Goal: Transaction & Acquisition: Purchase product/service

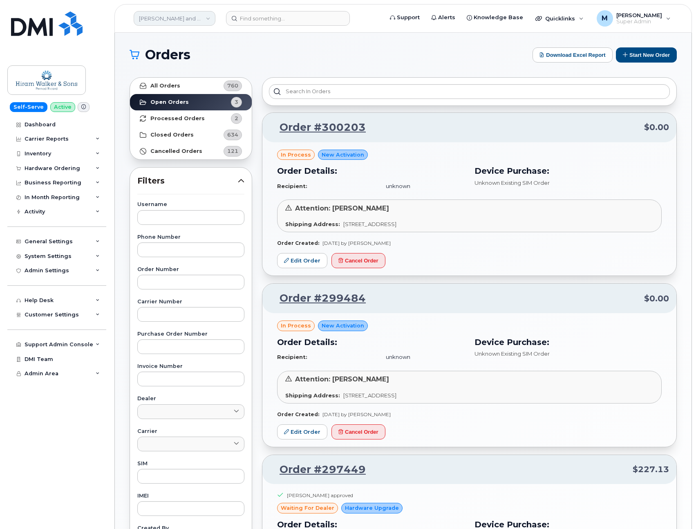
click at [198, 18] on link "Hiram Walker and Sons Limited (Pernod Ricard)" at bounding box center [175, 18] width 82 height 15
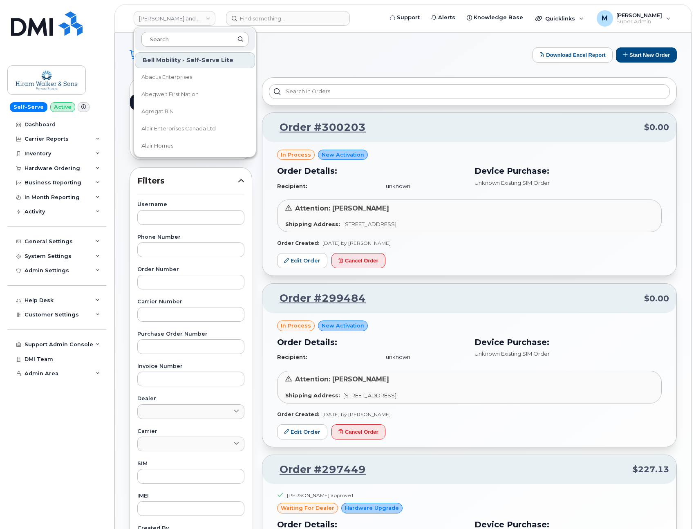
click at [183, 41] on input at bounding box center [194, 39] width 107 height 15
type input "b&m"
click at [175, 81] on link "B&M - [GEOGRAPHIC_DATA]" at bounding box center [195, 77] width 120 height 16
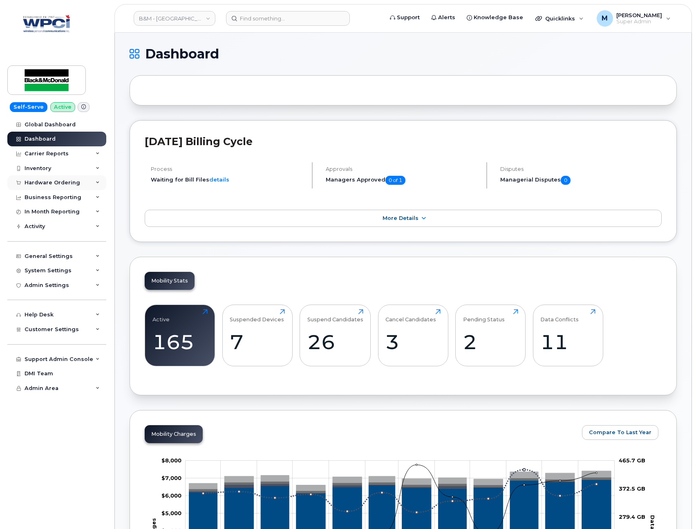
click at [43, 183] on div "Hardware Ordering" at bounding box center [53, 182] width 56 height 7
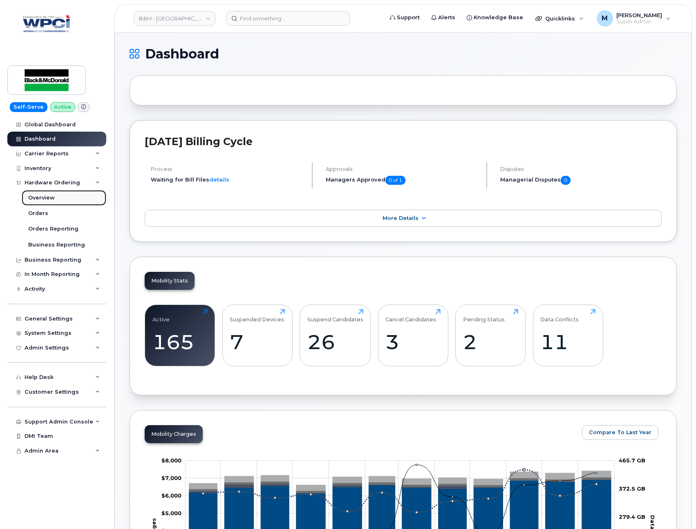
click at [52, 196] on div "Overview" at bounding box center [41, 197] width 27 height 7
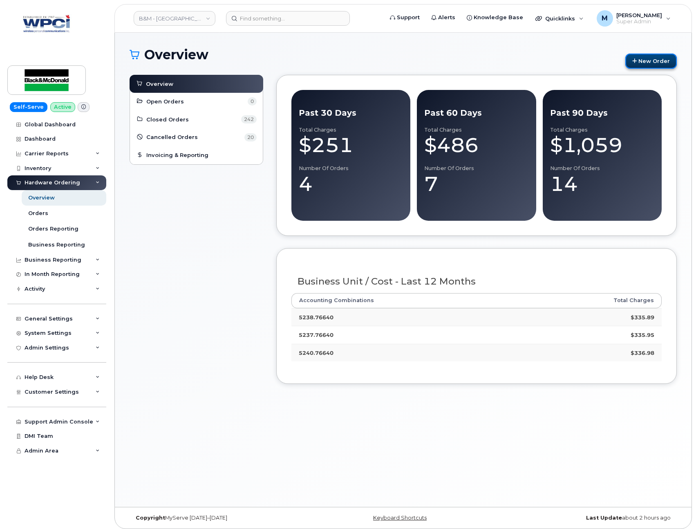
click at [656, 56] on link "New Order" at bounding box center [650, 61] width 51 height 15
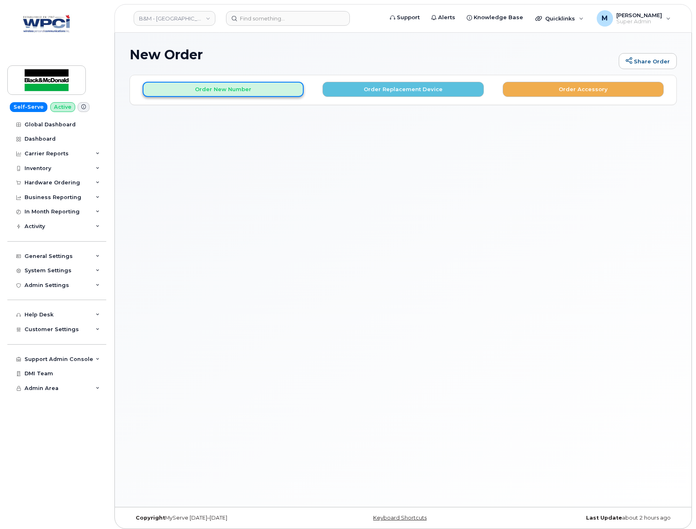
click at [278, 89] on button "Order New Number" at bounding box center [223, 89] width 161 height 15
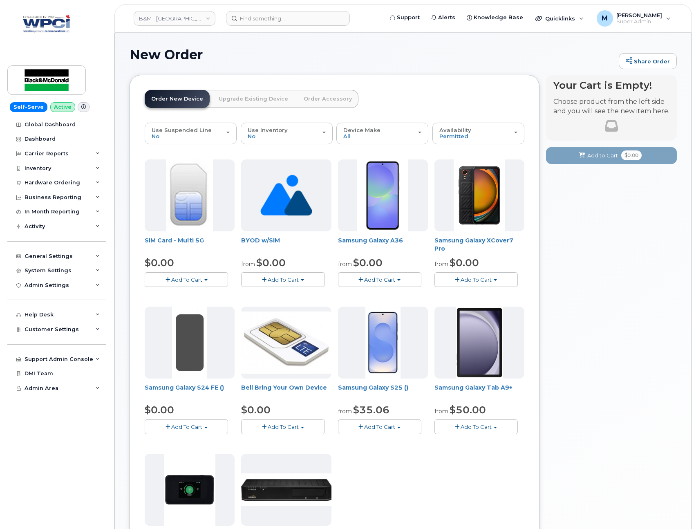
click at [294, 282] on span "Add To Cart" at bounding box center [283, 279] width 31 height 7
click at [295, 293] on link "$0.00 - New Activation" at bounding box center [285, 295] width 85 height 10
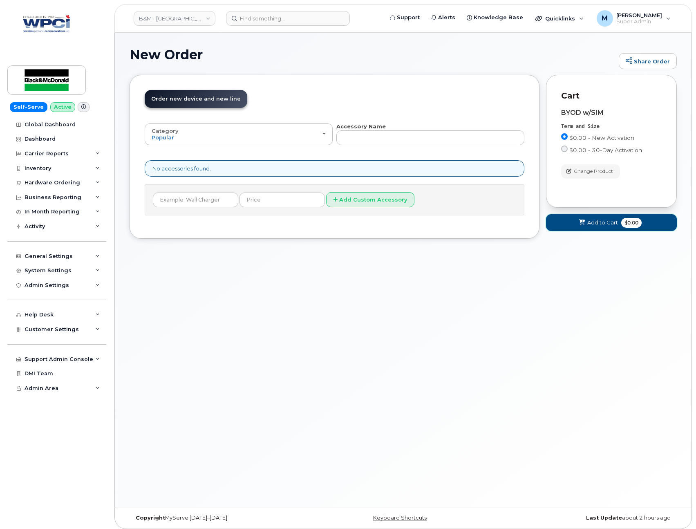
click at [607, 223] on span "Add to Cart" at bounding box center [602, 223] width 31 height 8
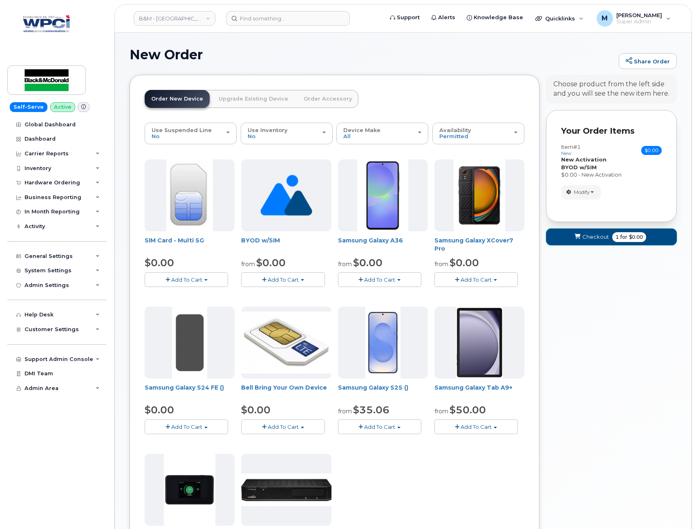
click at [600, 236] on span "Checkout" at bounding box center [595, 237] width 27 height 8
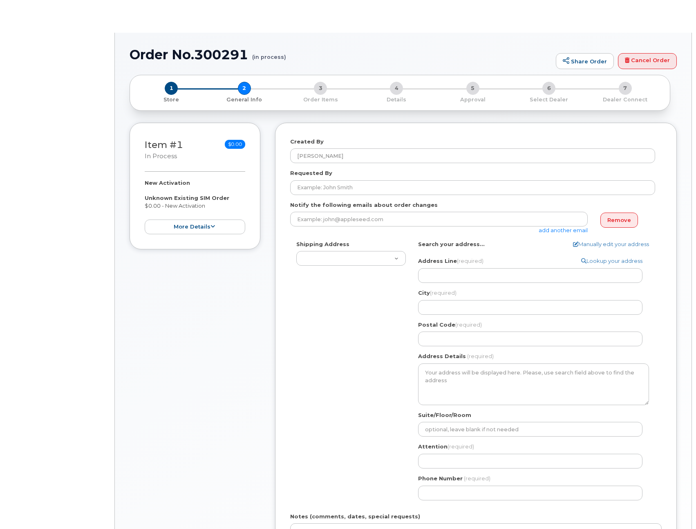
select select
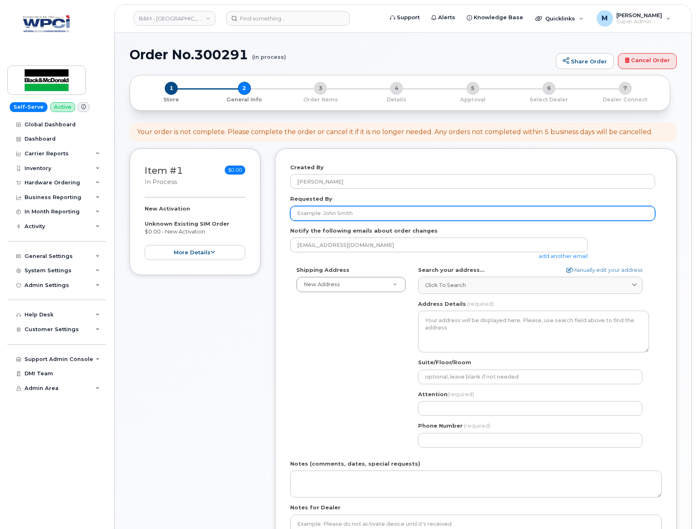
click at [355, 217] on input "Requested By" at bounding box center [472, 213] width 365 height 15
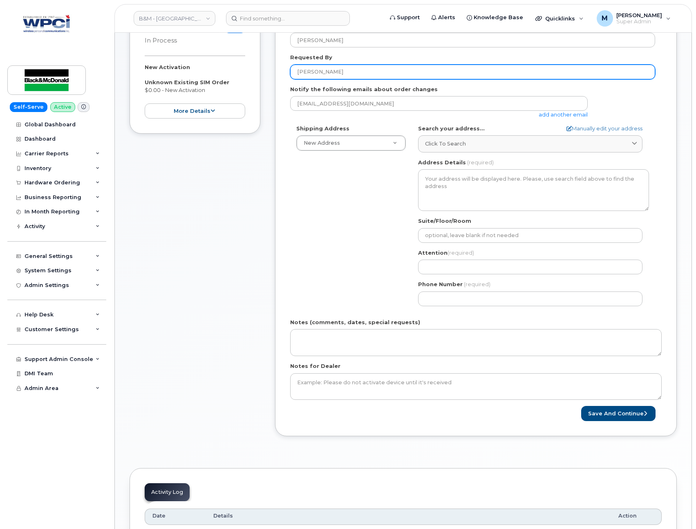
scroll to position [99, 0]
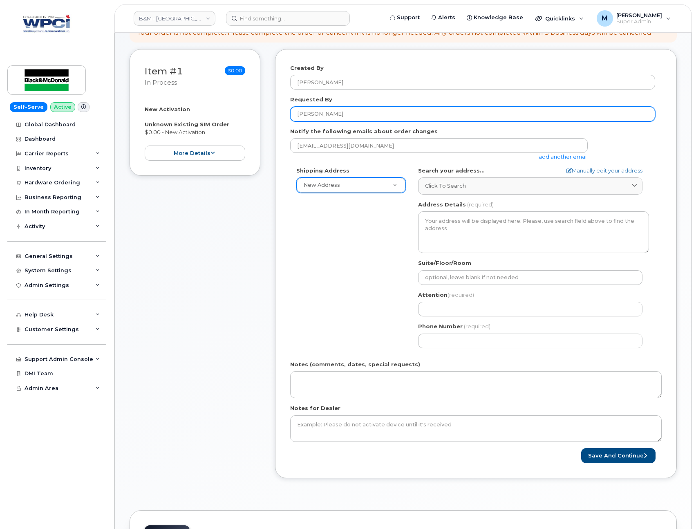
type input "[PERSON_NAME]"
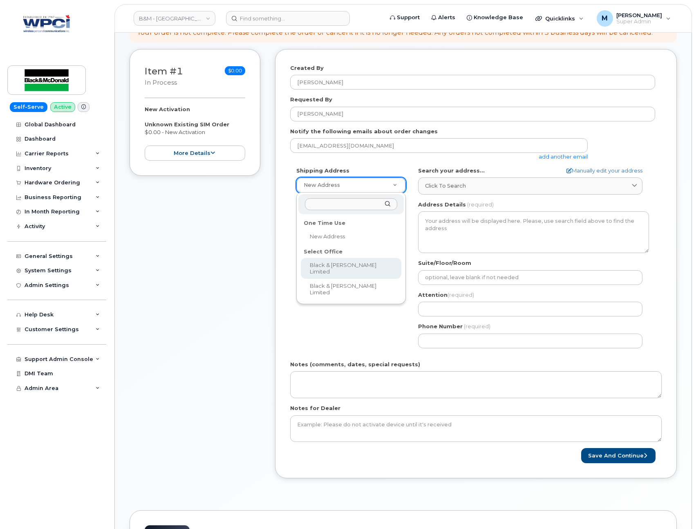
select select
type textarea "[STREET_ADDRESS]"
type input "[PERSON_NAME]"
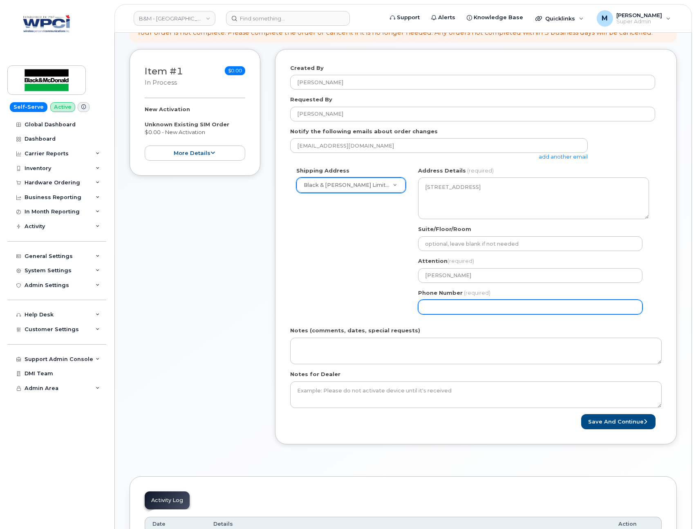
click at [423, 305] on input "Phone Number" at bounding box center [530, 306] width 224 height 15
select select
type input "217555555"
select select
type input "2175555555"
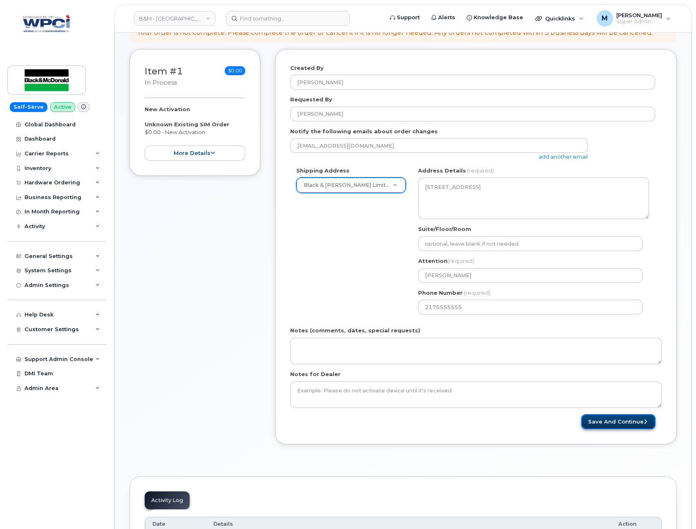
click at [601, 420] on button "Save and Continue" at bounding box center [618, 421] width 74 height 15
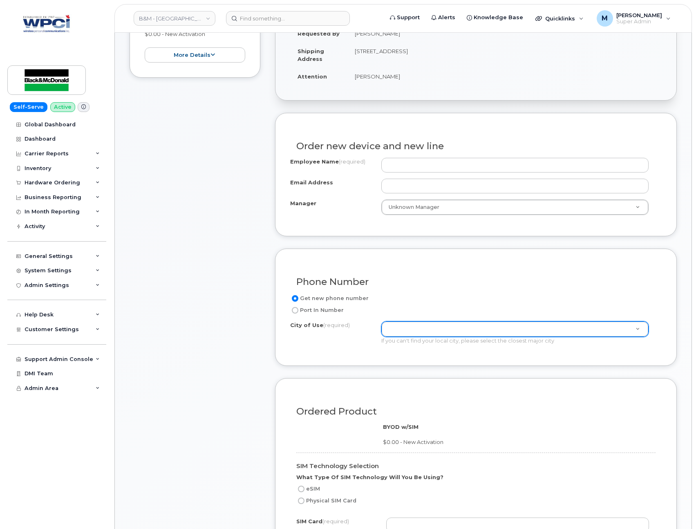
scroll to position [370, 0]
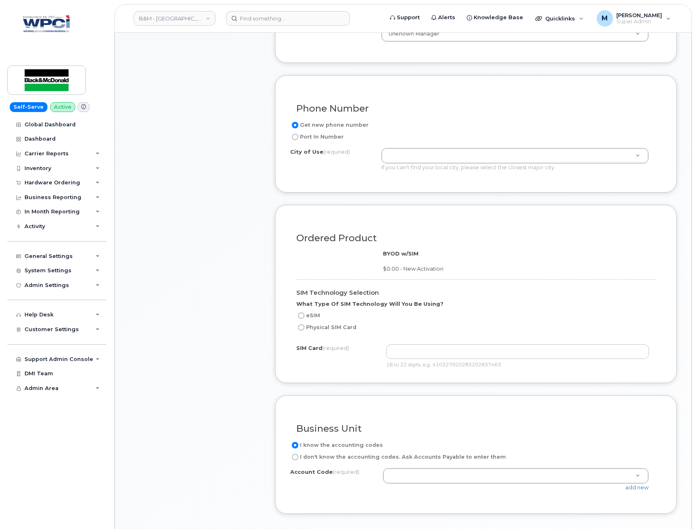
click at [308, 313] on label "eSIM" at bounding box center [308, 315] width 24 height 10
click at [304, 313] on input "eSIM" at bounding box center [301, 315] width 7 height 7
radio input "true"
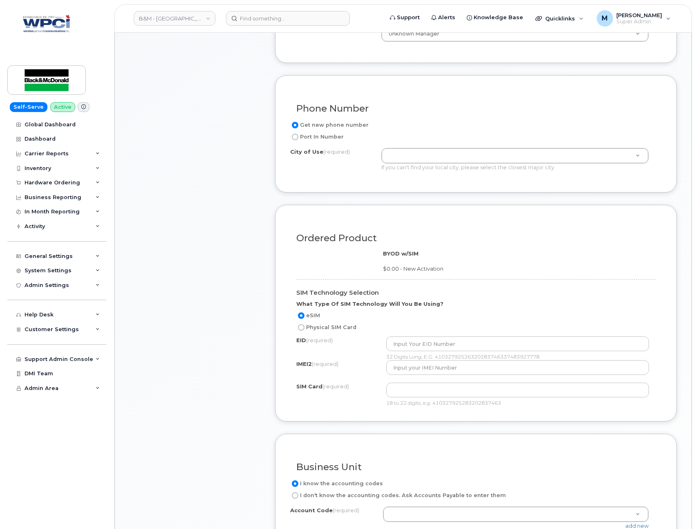
scroll to position [0, 0]
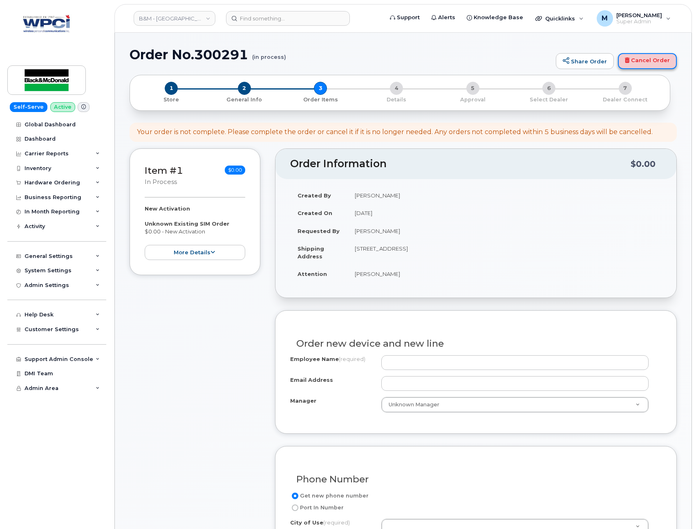
click at [651, 60] on link "Cancel Order" at bounding box center [647, 61] width 59 height 16
click at [49, 167] on div "Inventory" at bounding box center [38, 168] width 27 height 7
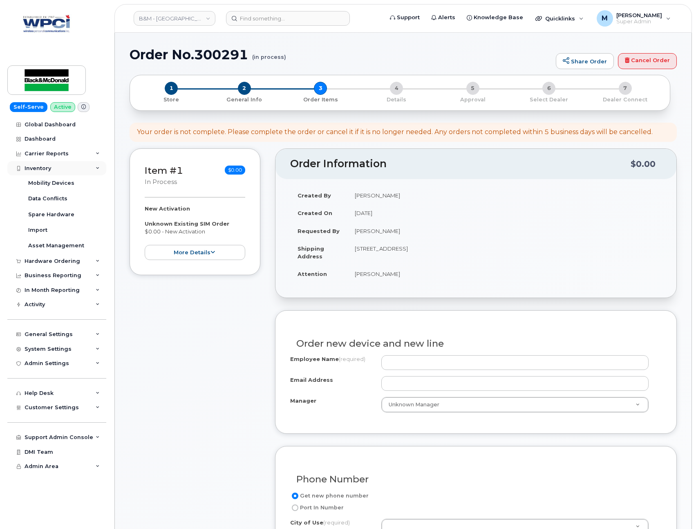
click at [49, 167] on div "Inventory" at bounding box center [38, 168] width 27 height 7
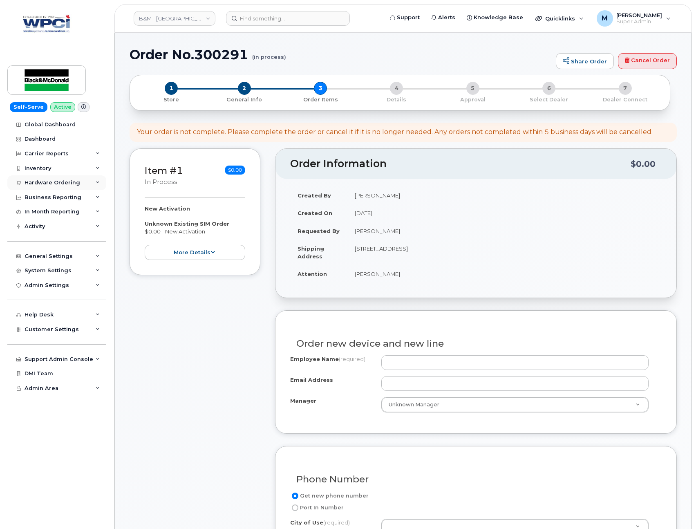
click at [45, 182] on div "Hardware Ordering" at bounding box center [53, 182] width 56 height 7
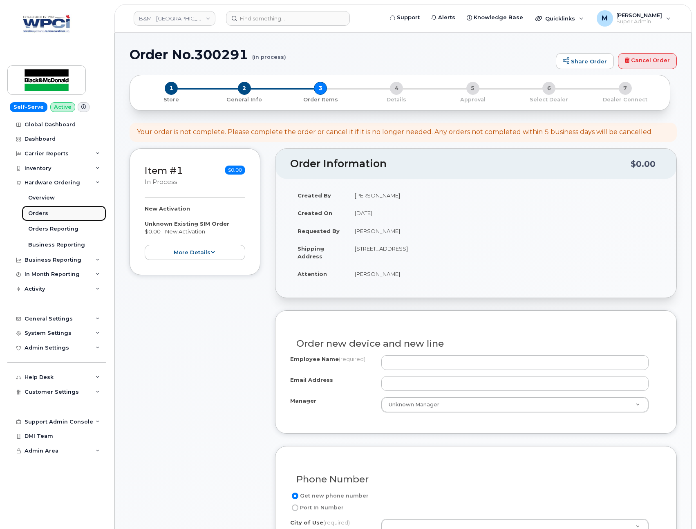
click at [41, 215] on div "Orders" at bounding box center [38, 213] width 20 height 7
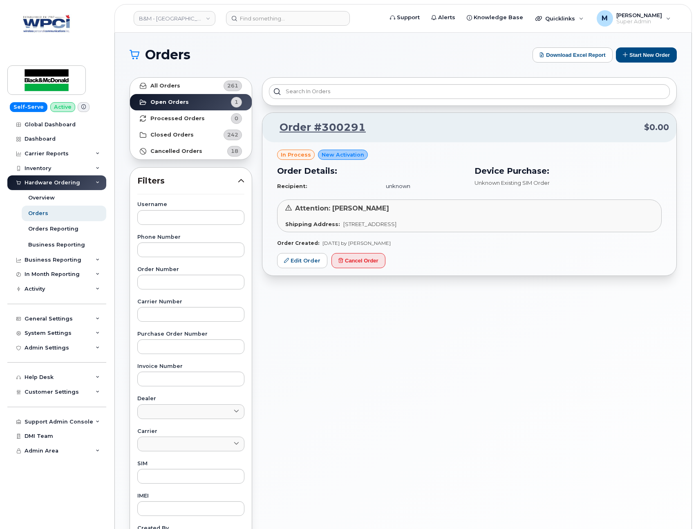
click at [513, 396] on div "Order #300291 $0.00 in process New Activation Order Details: Recipient: unknown…" at bounding box center [469, 359] width 424 height 574
click at [633, 60] on button "Start New Order" at bounding box center [646, 54] width 61 height 15
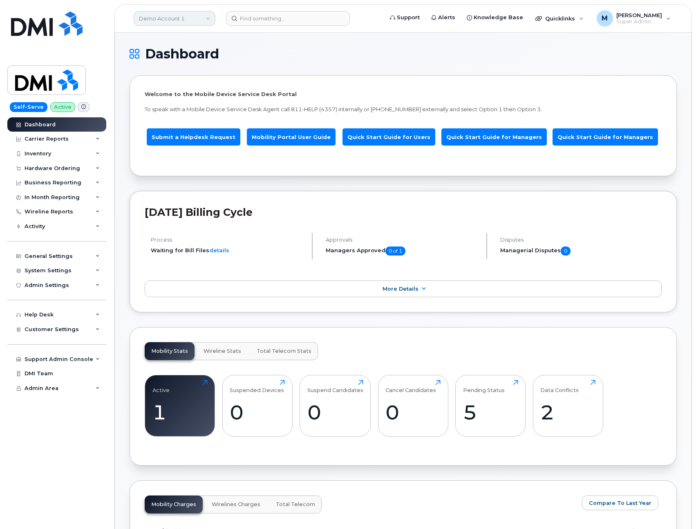
click at [161, 16] on link "Demo Account 1" at bounding box center [175, 18] width 82 height 15
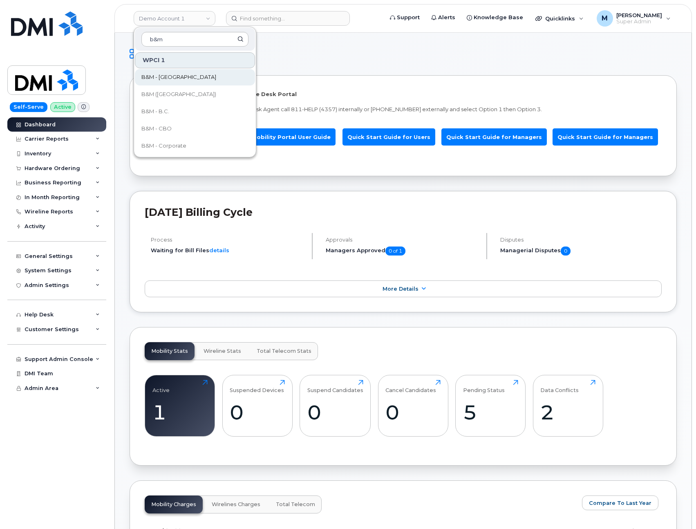
type input "b&m"
click at [171, 77] on span "B&M - [GEOGRAPHIC_DATA]" at bounding box center [178, 77] width 75 height 8
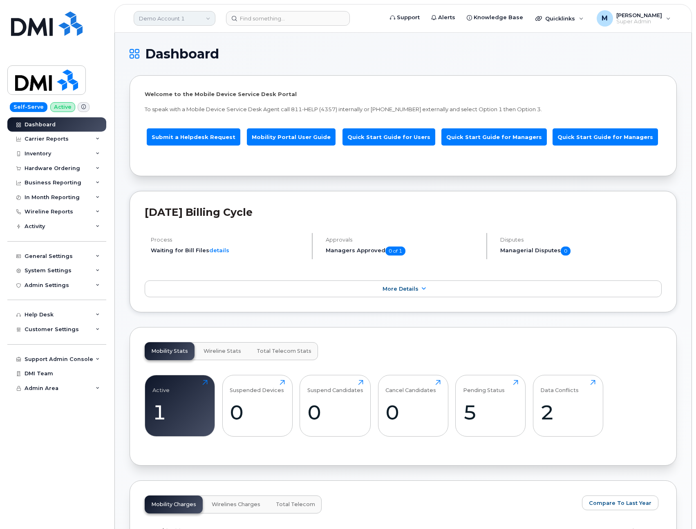
click at [179, 16] on link "Demo Account 1" at bounding box center [175, 18] width 82 height 15
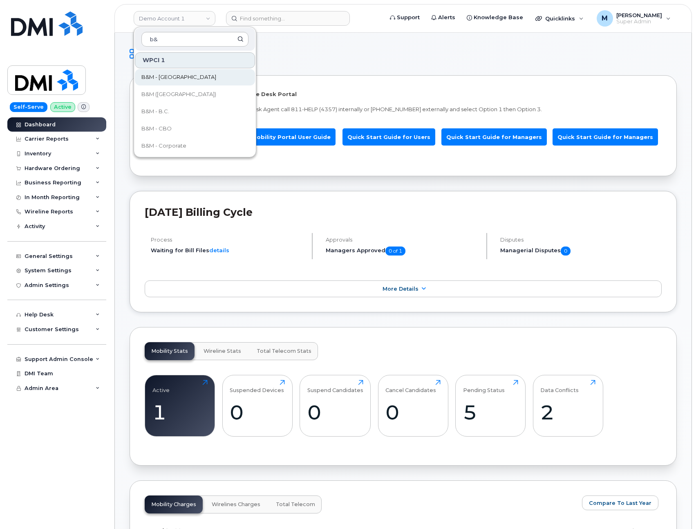
type input "b&"
click at [170, 77] on span "B&M - [GEOGRAPHIC_DATA]" at bounding box center [178, 77] width 75 height 8
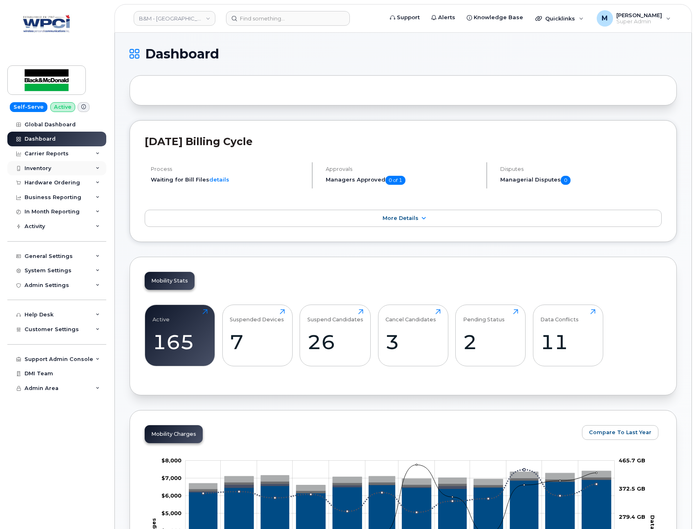
click at [44, 168] on div "Inventory" at bounding box center [38, 168] width 27 height 7
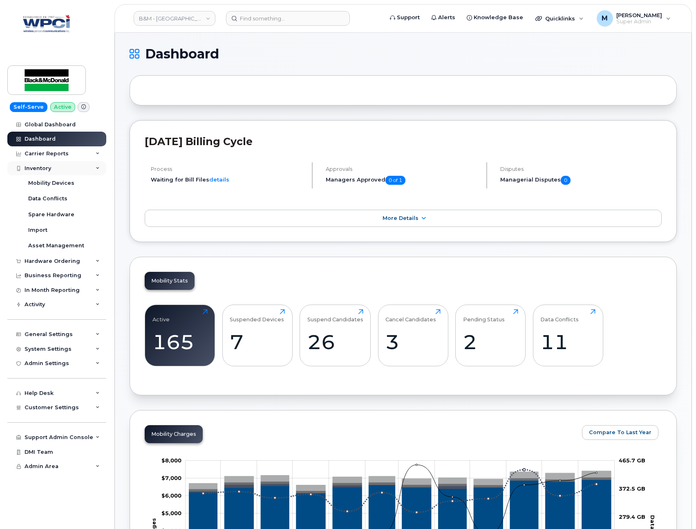
click at [63, 165] on div "Inventory" at bounding box center [56, 168] width 99 height 15
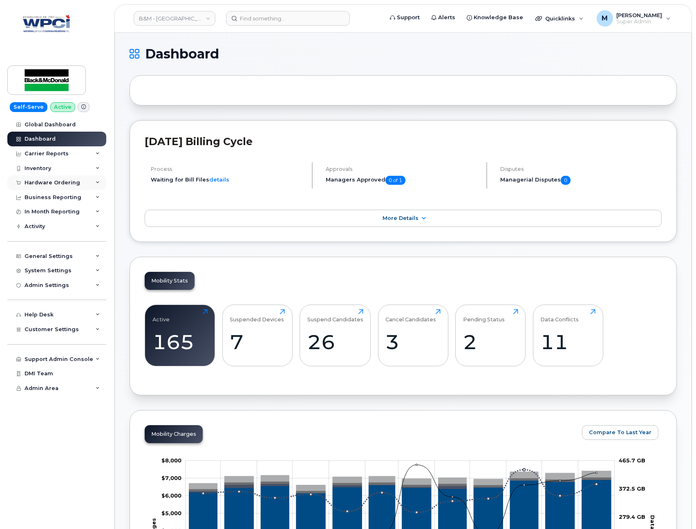
click at [61, 181] on div "Hardware Ordering" at bounding box center [53, 182] width 56 height 7
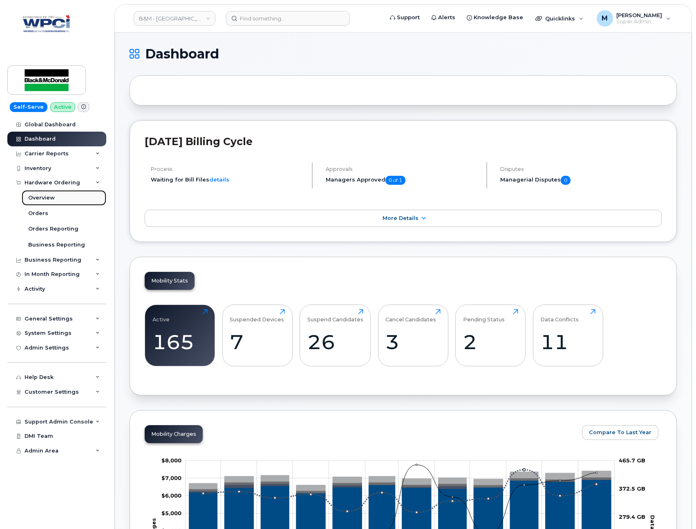
click at [53, 194] on div "Overview" at bounding box center [41, 197] width 27 height 7
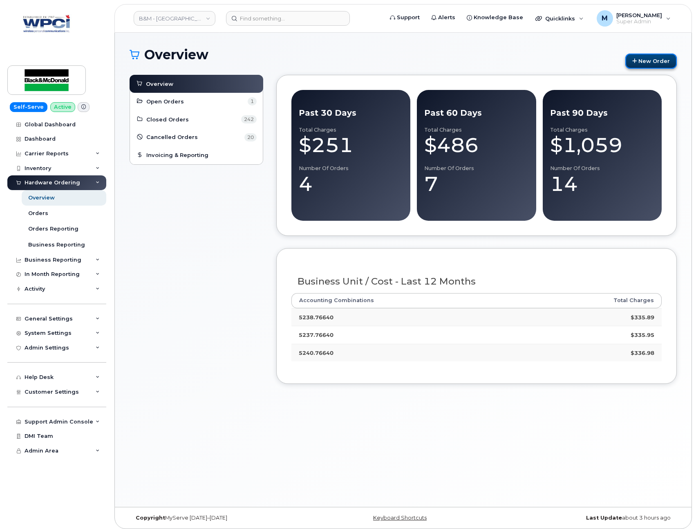
click at [663, 62] on link "New Order" at bounding box center [650, 61] width 51 height 15
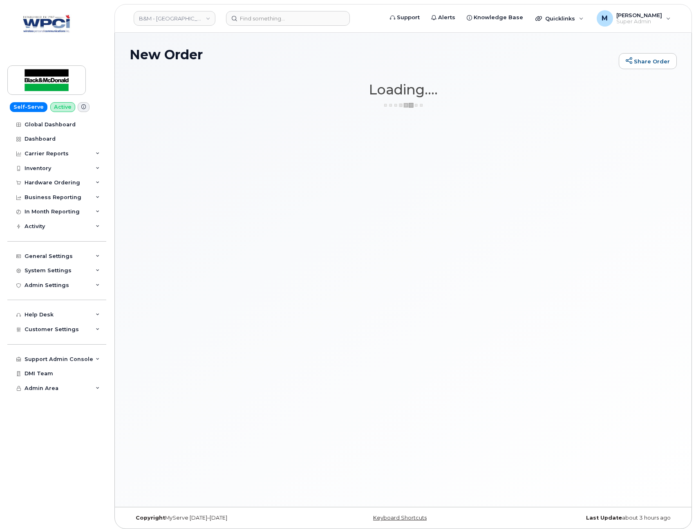
click at [426, 319] on div "New Order Share Order × Share This Order If you want to allow others to create …" at bounding box center [403, 270] width 576 height 474
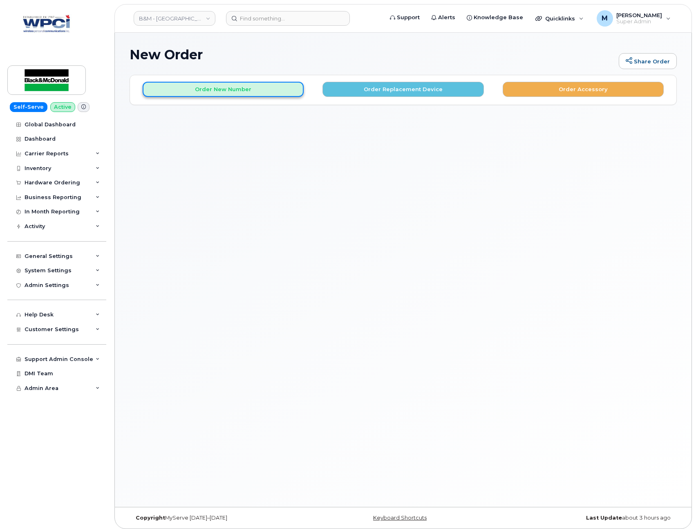
click at [229, 91] on button "Order New Number" at bounding box center [223, 89] width 161 height 15
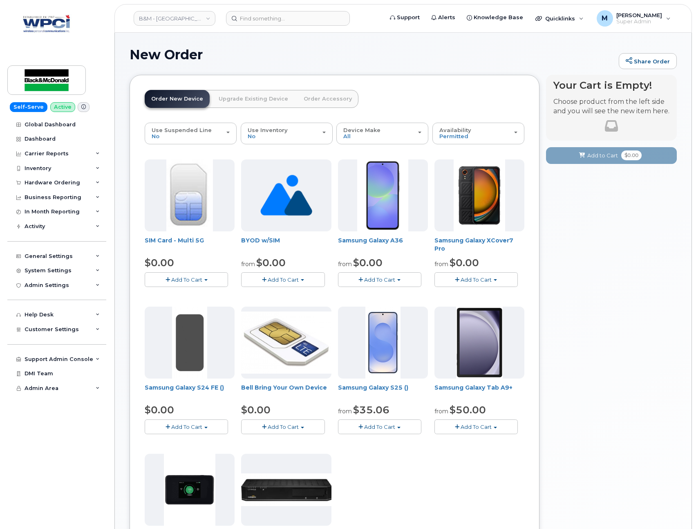
click at [616, 347] on div "Your Cart is Empty! Choose product from the left side and you will see the new …" at bounding box center [611, 401] width 131 height 652
drag, startPoint x: 283, startPoint y: 239, endPoint x: 242, endPoint y: 239, distance: 41.7
click at [242, 239] on span "BYOD w/SIM" at bounding box center [286, 244] width 90 height 16
copy link "BYOD w/SIM"
